Goal: Check status: Check status

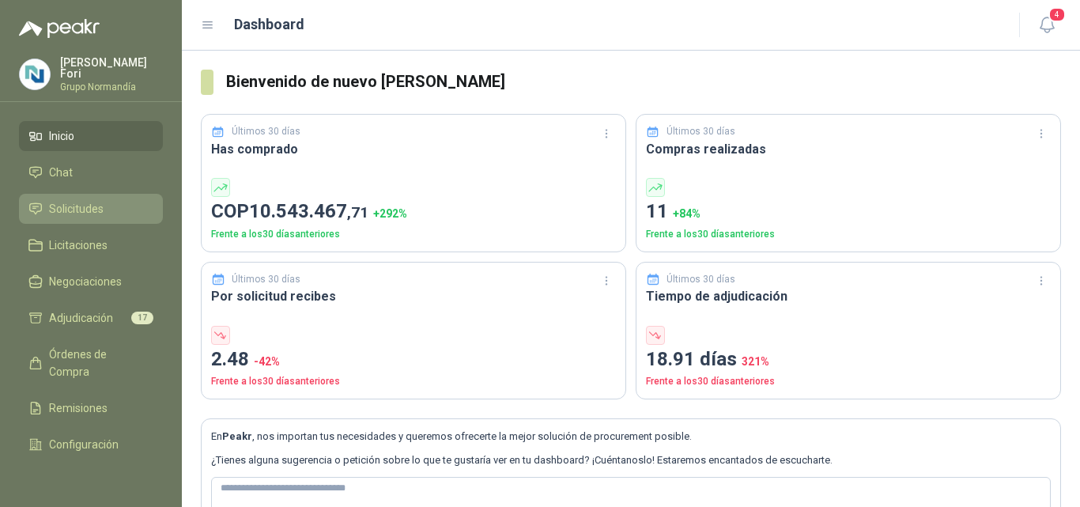
click at [100, 213] on span "Solicitudes" at bounding box center [76, 208] width 55 height 17
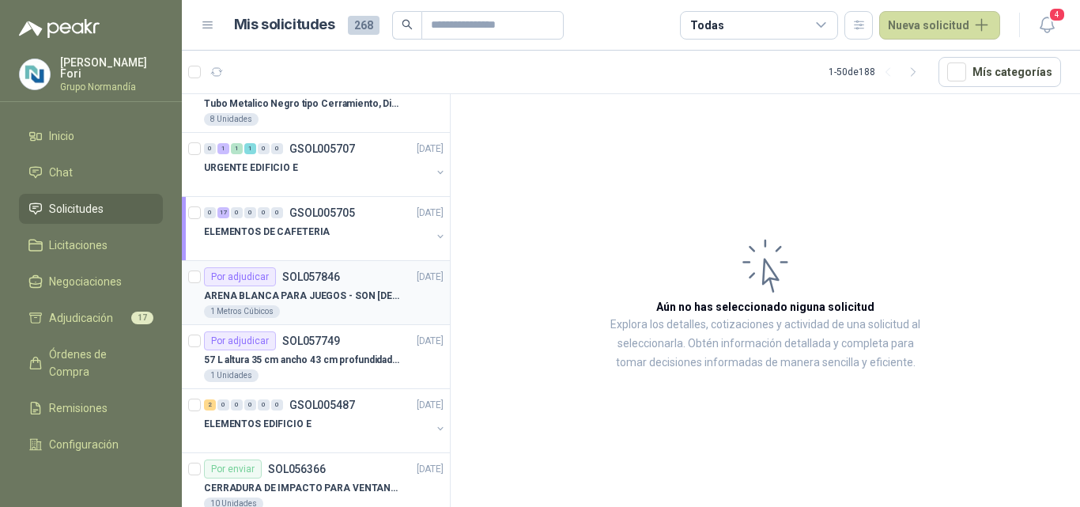
scroll to position [91, 0]
click at [321, 327] on article "Por adjudicar SOL057749 [DATE] 57 L altura 35 cm ancho 43 cm profundidad 39 cm …" at bounding box center [316, 355] width 268 height 64
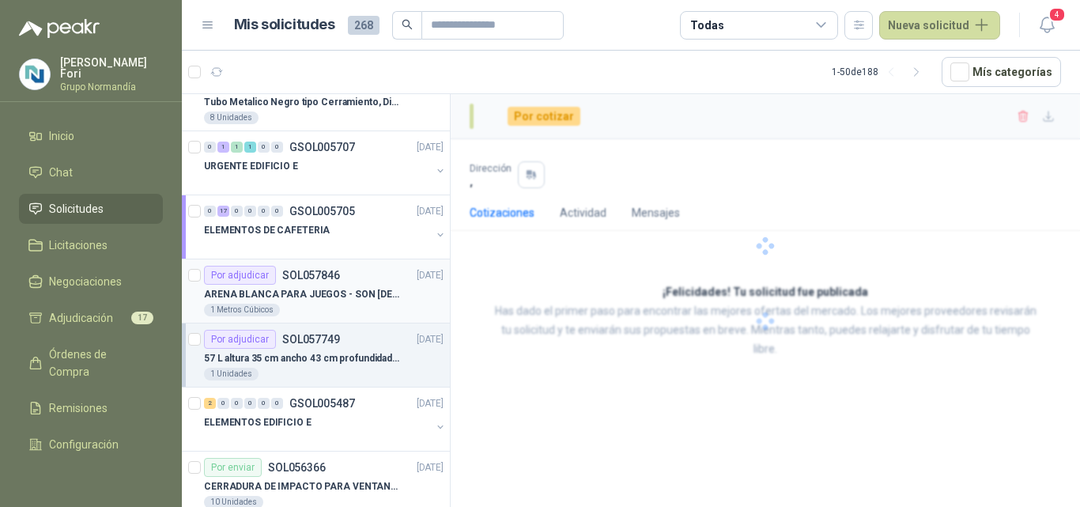
click at [297, 306] on div "1 Metros Cúbicos" at bounding box center [324, 310] width 240 height 13
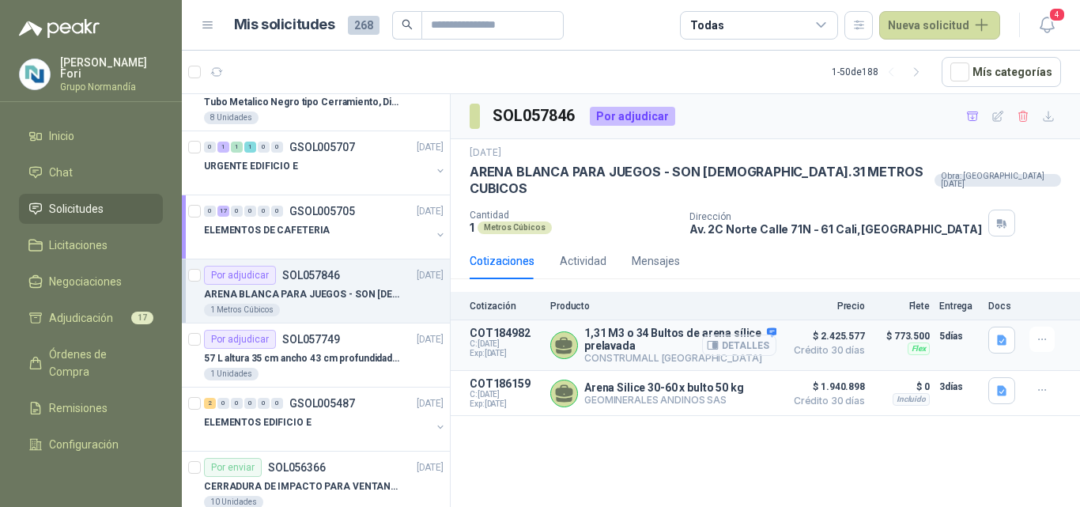
click at [730, 334] on button "Detalles" at bounding box center [739, 344] width 74 height 21
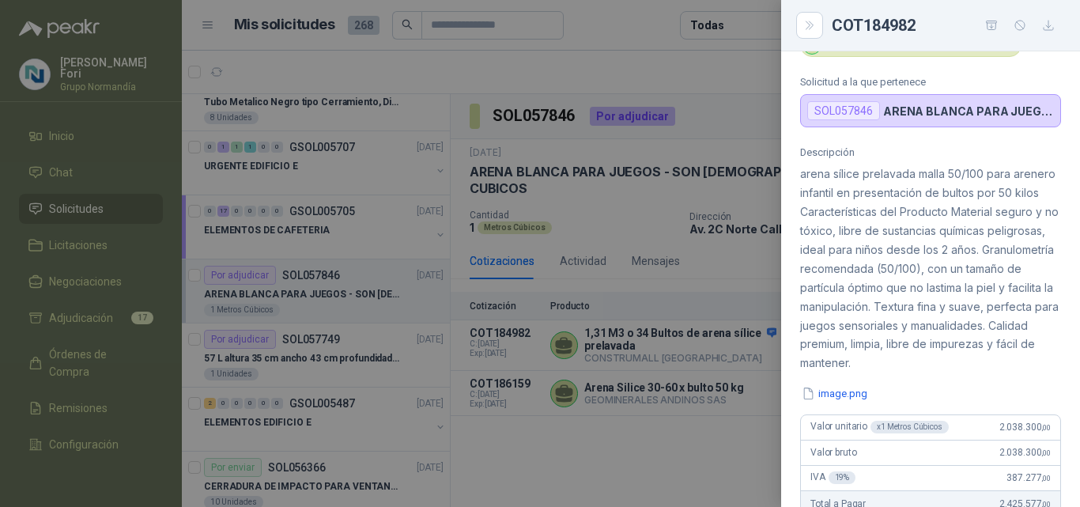
scroll to position [81, 0]
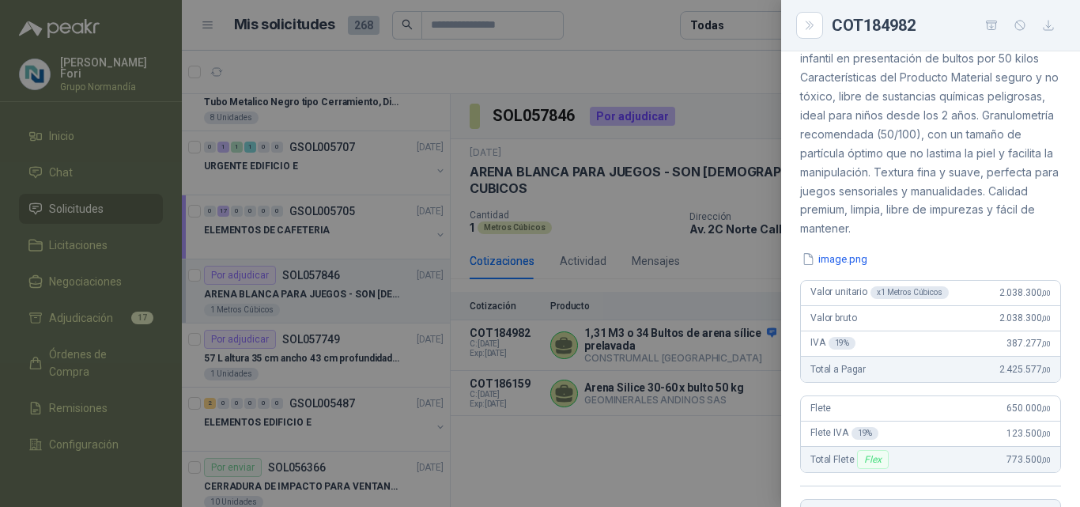
click at [613, 436] on div at bounding box center [540, 253] width 1080 height 507
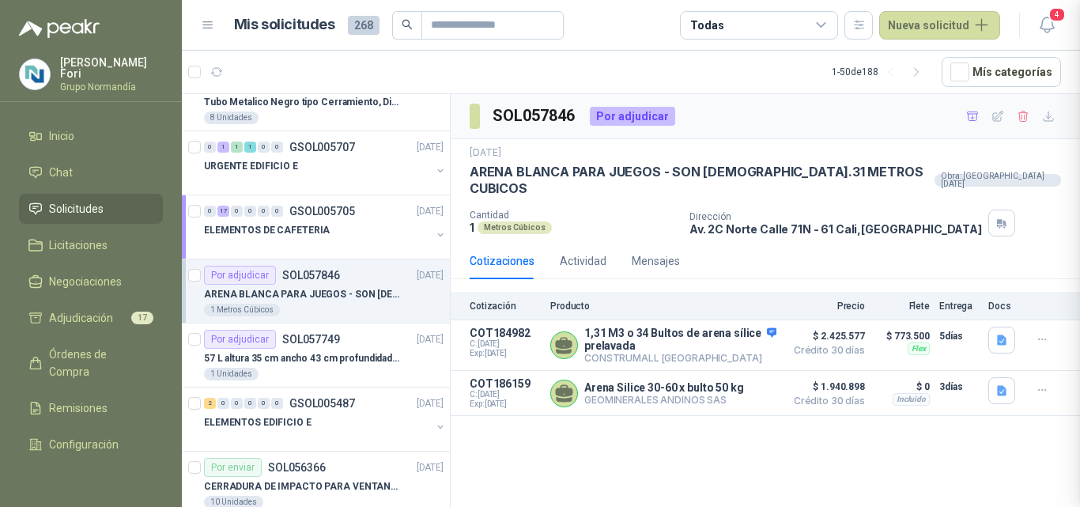
scroll to position [544, 0]
click at [741, 383] on button "Detalles" at bounding box center [739, 393] width 74 height 21
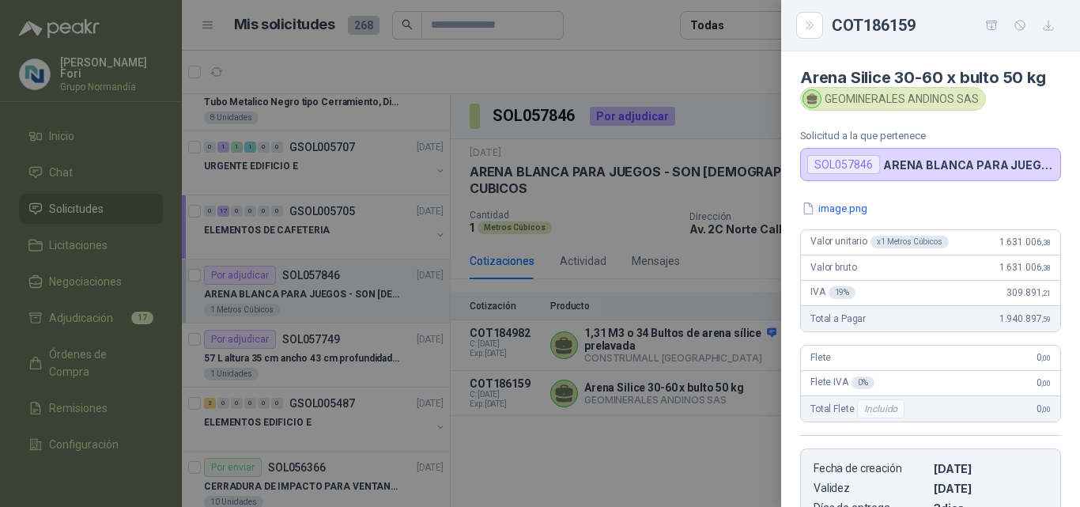
scroll to position [2, 0]
click at [666, 414] on div at bounding box center [540, 253] width 1080 height 507
